Goal: Find specific fact: Find contact information

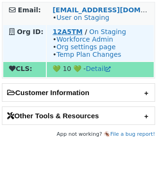
click at [69, 30] on strong "12A5TM" at bounding box center [67, 32] width 30 height 8
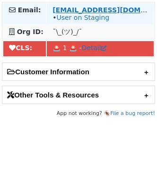
click at [121, 11] on strong "[EMAIL_ADDRESS][DOMAIN_NAME]" at bounding box center [116, 10] width 129 height 8
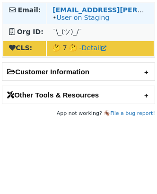
click at [54, 11] on strong "[EMAIL_ADDRESS][PERSON_NAME][DOMAIN_NAME]" at bounding box center [147, 10] width 191 height 8
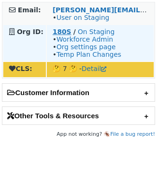
click at [56, 28] on strong "180S" at bounding box center [61, 32] width 18 height 8
click at [64, 31] on strong "180S" at bounding box center [61, 32] width 18 height 8
